Goal: Task Accomplishment & Management: Use online tool/utility

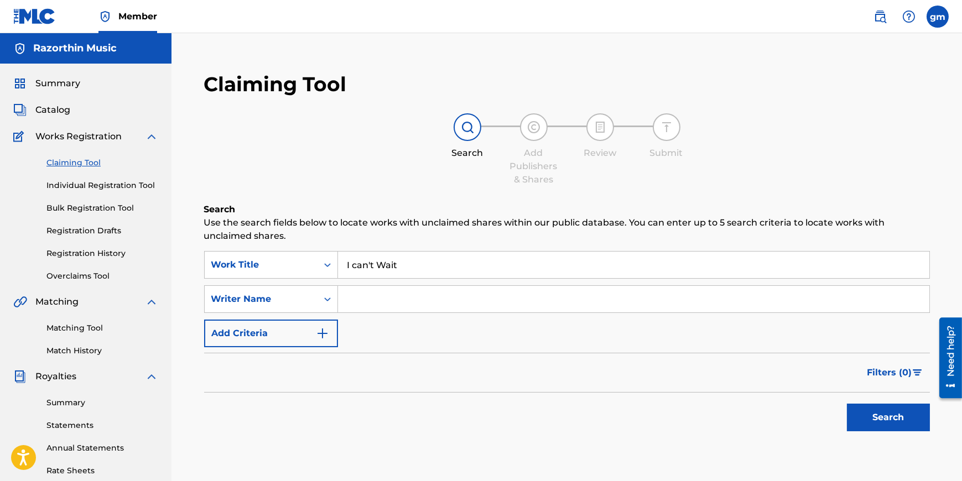
scroll to position [134, 0]
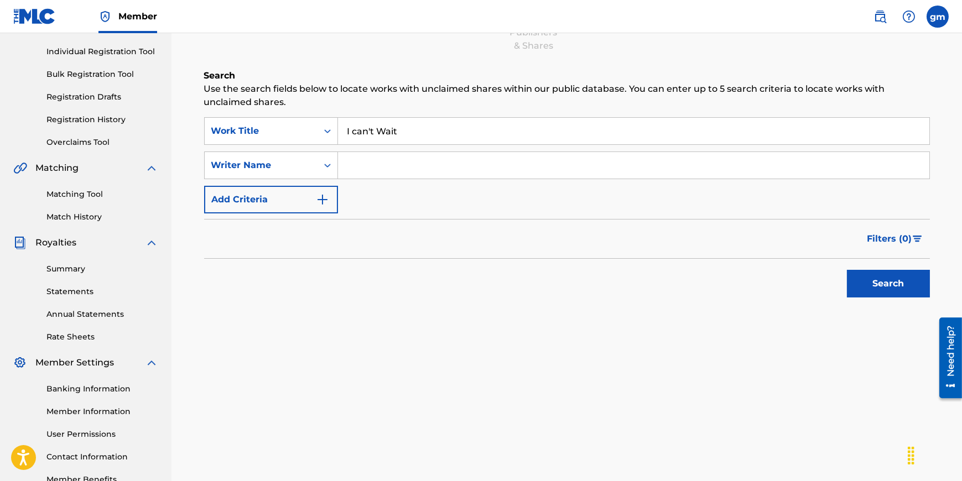
click at [870, 288] on button "Search" at bounding box center [888, 284] width 83 height 28
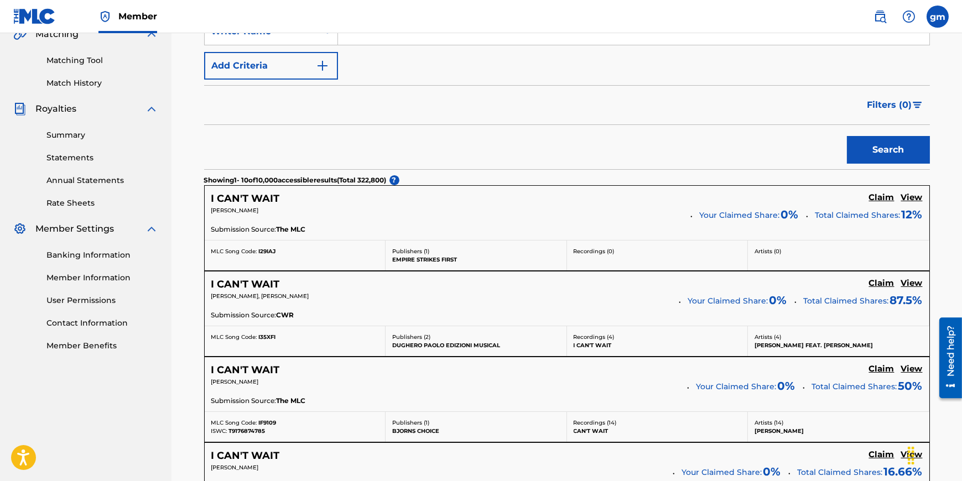
scroll to position [0, 0]
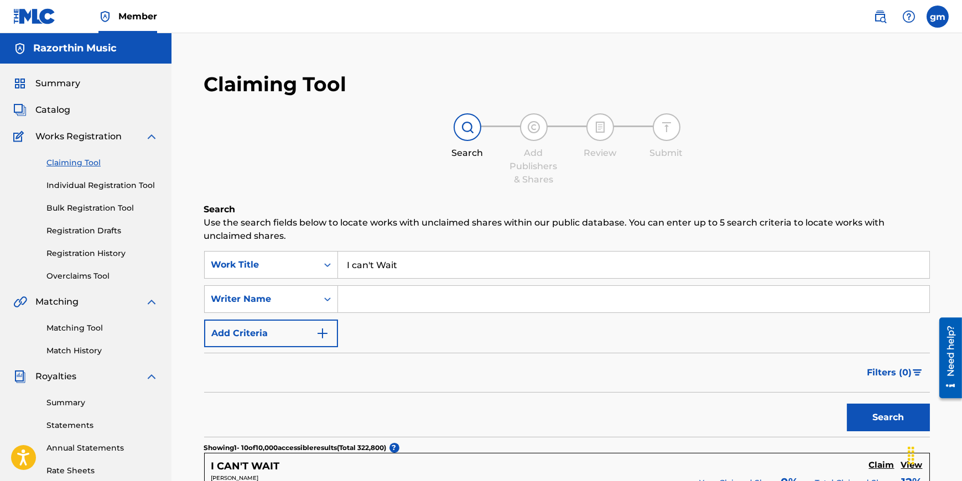
click at [398, 294] on input "Search Form" at bounding box center [633, 299] width 591 height 27
click at [309, 336] on button "Add Criteria" at bounding box center [271, 334] width 134 height 28
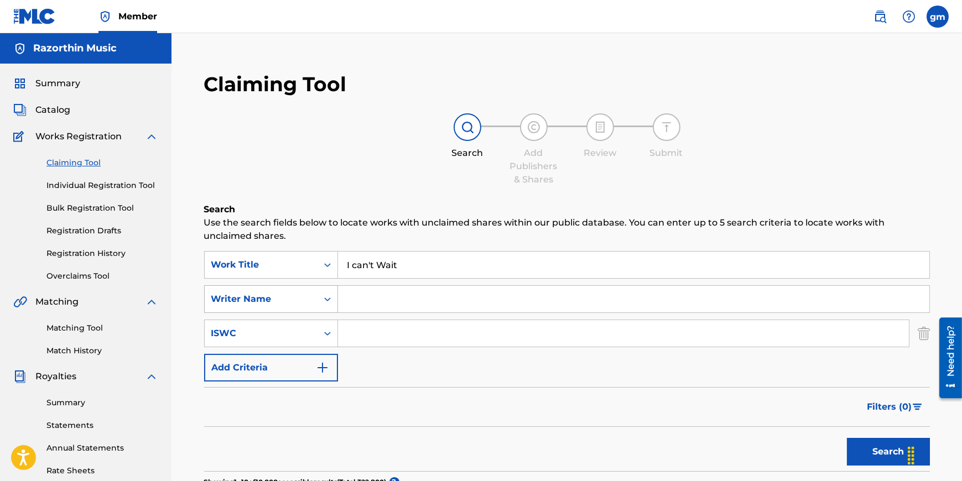
drag, startPoint x: 291, startPoint y: 302, endPoint x: 310, endPoint y: 303, distance: 18.8
click at [292, 302] on div "Writer Name" at bounding box center [261, 299] width 100 height 13
click at [68, 110] on span "Catalog" at bounding box center [52, 109] width 35 height 13
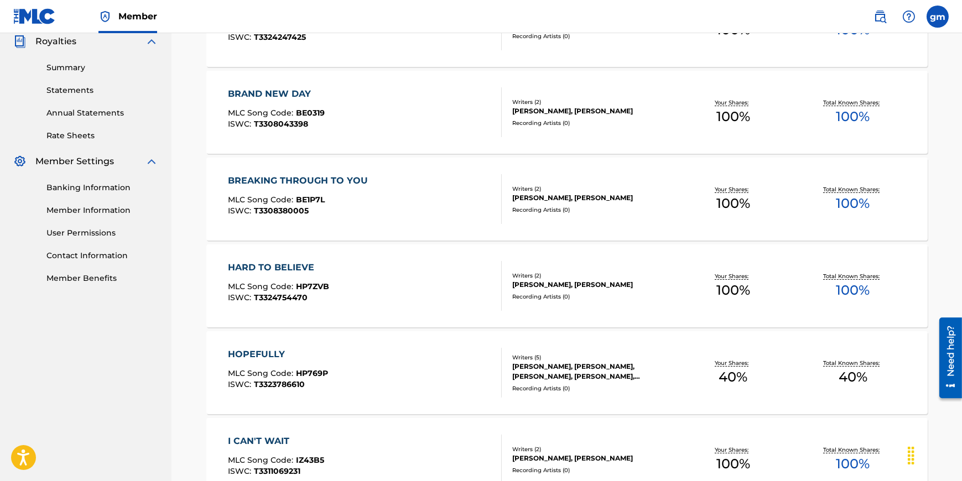
scroll to position [536, 0]
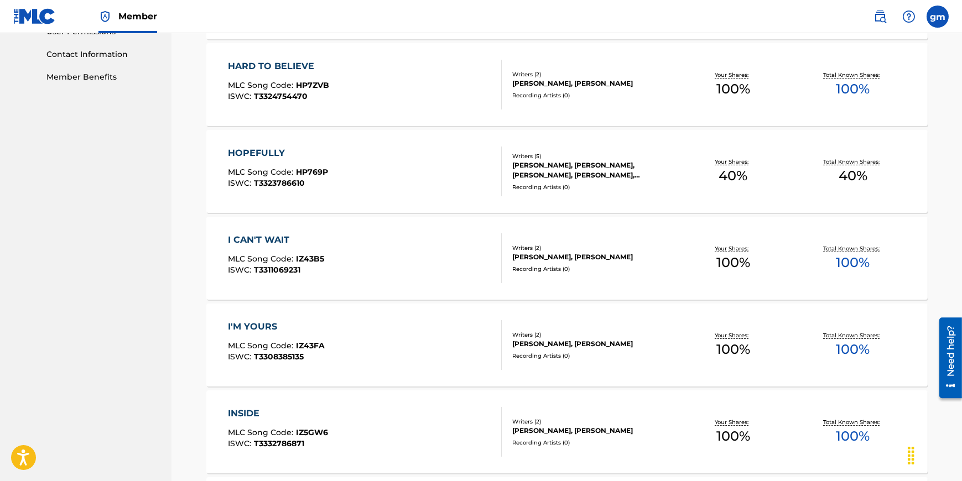
click at [306, 258] on span "IZ43B5" at bounding box center [310, 259] width 28 height 10
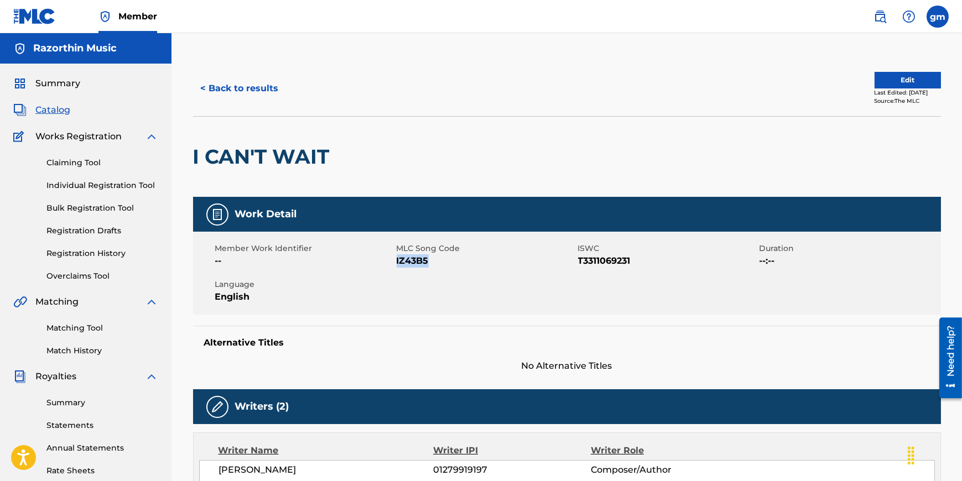
drag, startPoint x: 426, startPoint y: 265, endPoint x: 398, endPoint y: 264, distance: 28.2
click at [398, 264] on span "IZ43B5" at bounding box center [486, 260] width 179 height 13
copy span "IZ43B5"
click at [60, 112] on span "Catalog" at bounding box center [52, 109] width 35 height 13
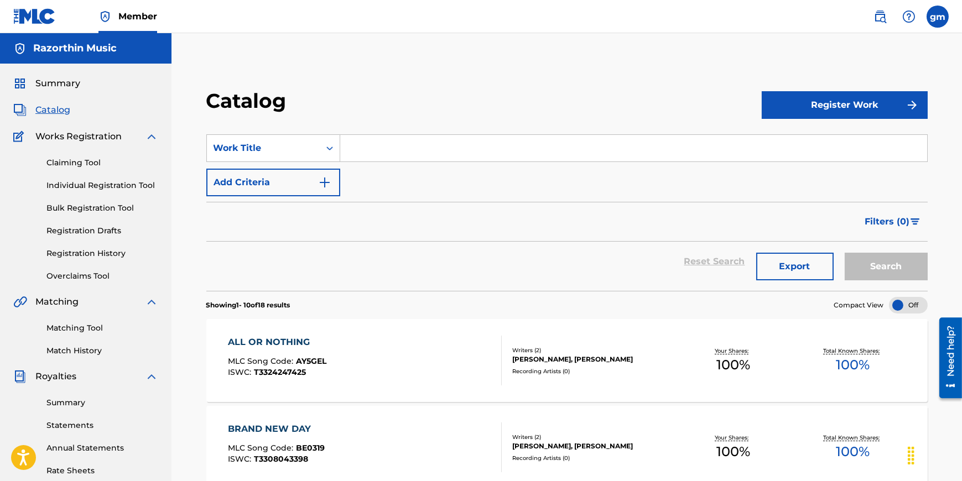
click at [356, 145] on input "Search Form" at bounding box center [633, 148] width 587 height 27
click at [57, 165] on link "Claiming Tool" at bounding box center [102, 163] width 112 height 12
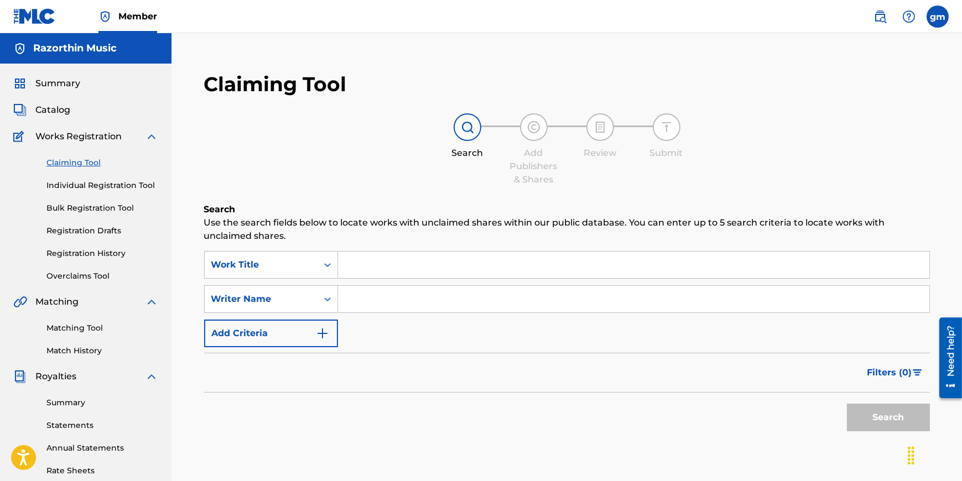
click at [368, 264] on input "Search Form" at bounding box center [633, 265] width 591 height 27
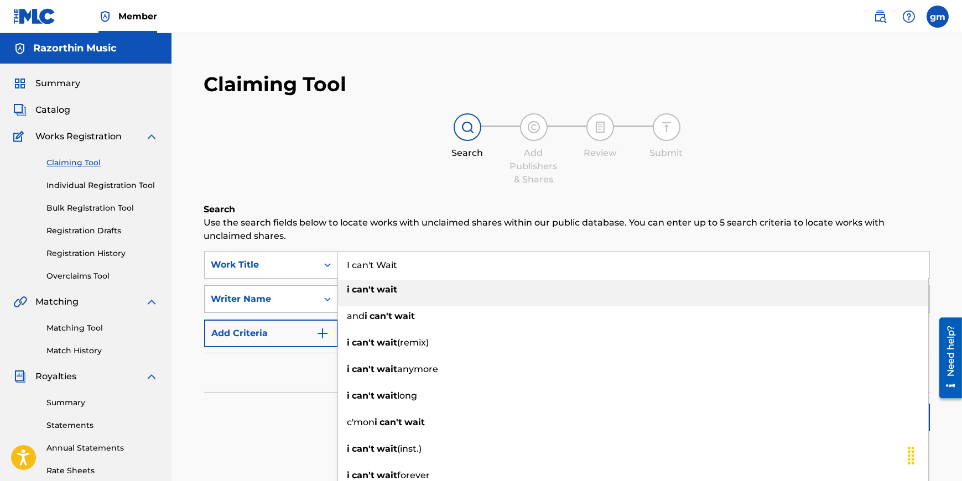
type input "I can't Wait"
click at [326, 299] on icon "Search Form" at bounding box center [327, 300] width 7 height 4
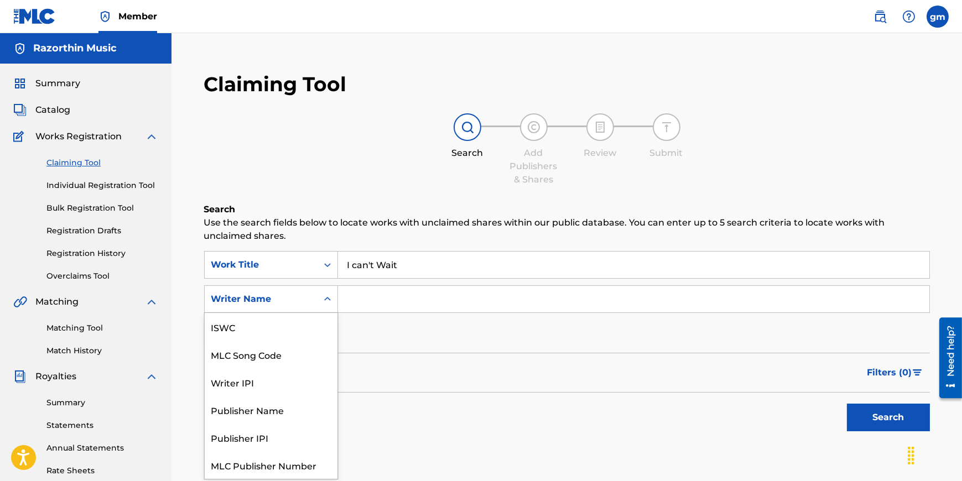
scroll to position [28, 0]
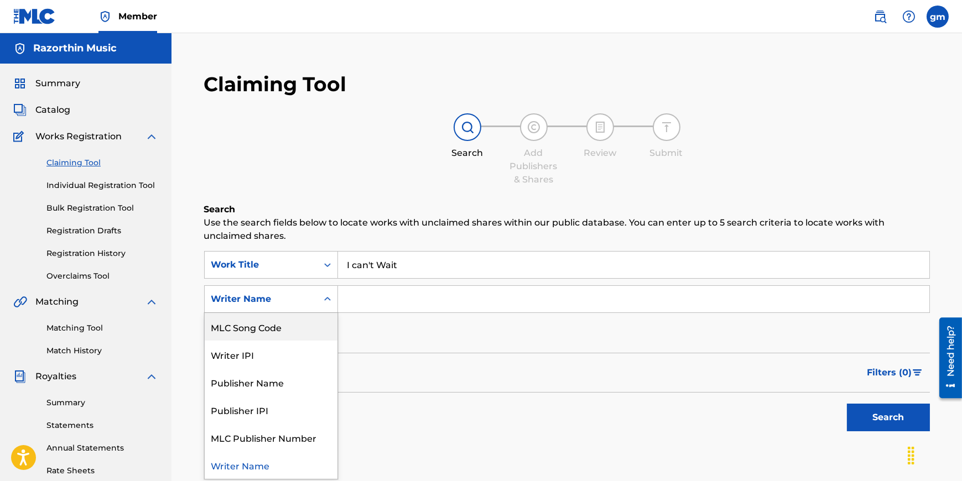
click at [278, 330] on div "MLC Song Code" at bounding box center [271, 327] width 133 height 28
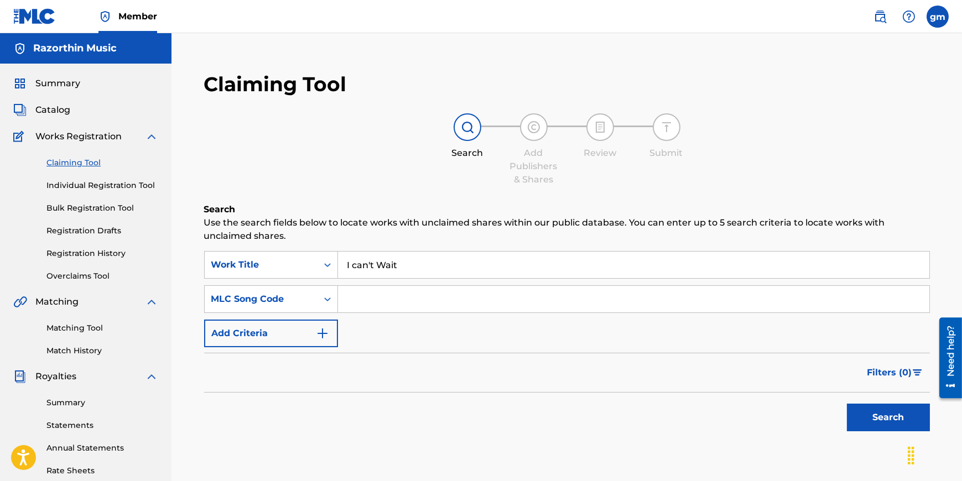
click at [363, 298] on input "Search Form" at bounding box center [633, 299] width 591 height 27
paste input "IZ43B5"
type input "IZ43B5"
click at [880, 411] on button "Search" at bounding box center [888, 418] width 83 height 28
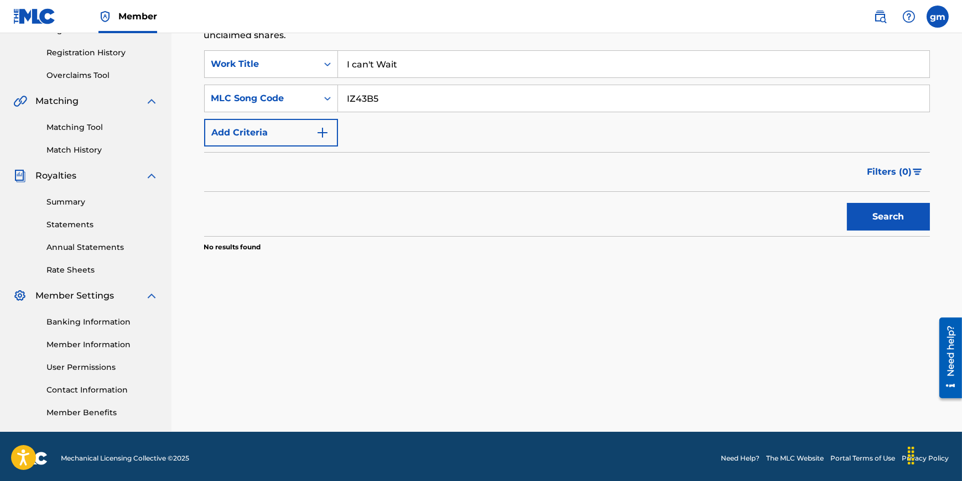
click at [270, 173] on div "Filters ( 0 )" at bounding box center [567, 172] width 726 height 40
click at [189, 71] on div "Claiming Tool Search Add Publishers & Shares Review Submit Search Use the searc…" at bounding box center [567, 146] width 774 height 572
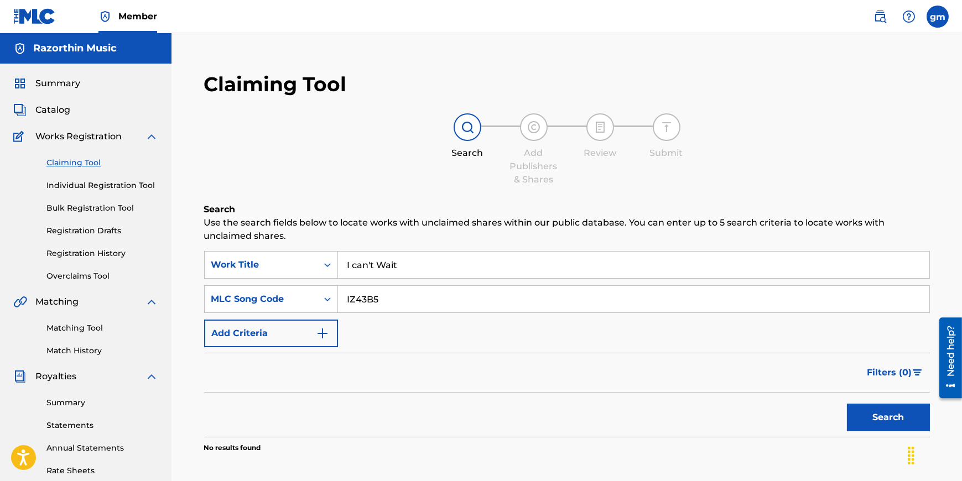
click at [18, 139] on img at bounding box center [20, 136] width 14 height 13
click at [153, 139] on img at bounding box center [151, 136] width 13 height 13
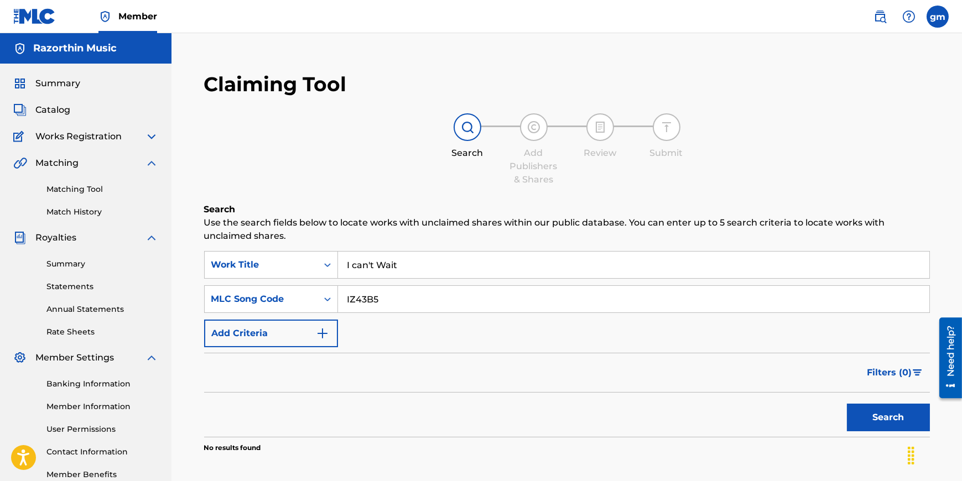
click at [151, 163] on img at bounding box center [151, 162] width 13 height 13
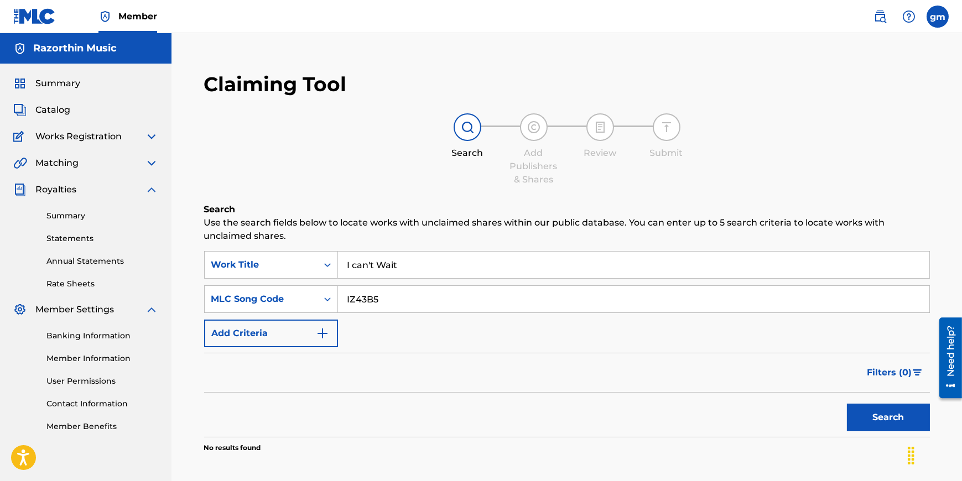
click at [149, 190] on img at bounding box center [151, 189] width 13 height 13
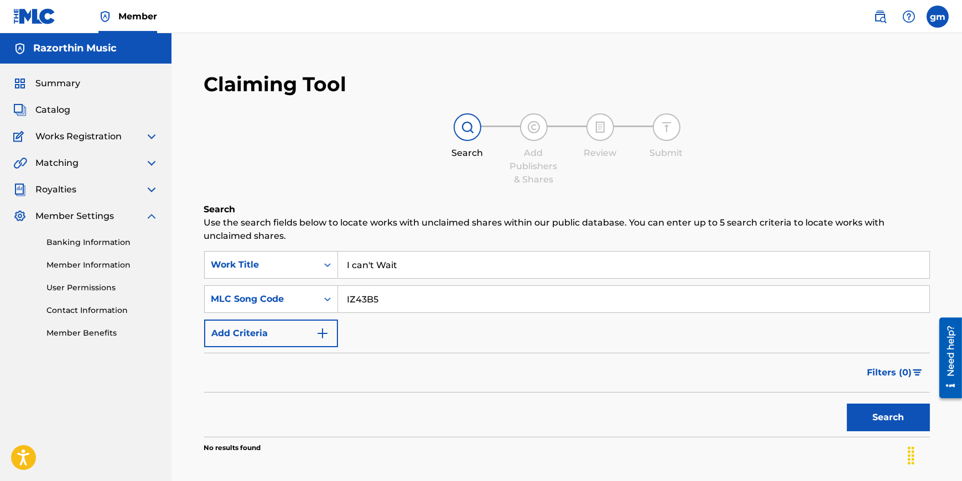
drag, startPoint x: 149, startPoint y: 211, endPoint x: 188, endPoint y: 225, distance: 41.3
click at [150, 211] on img at bounding box center [151, 216] width 13 height 13
